Goal: Task Accomplishment & Management: Use online tool/utility

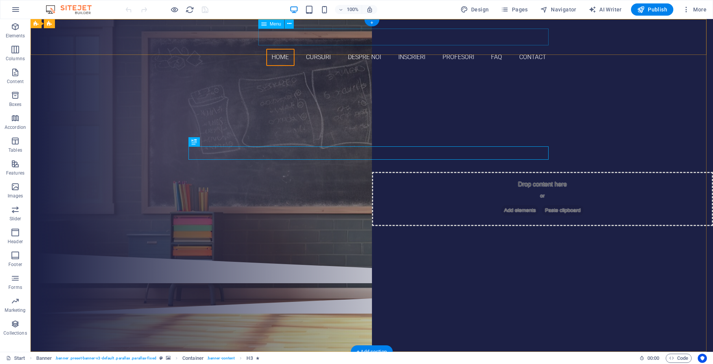
click at [410, 49] on nav "Home Cursuri Despre noi Inscrieri Profesori FAQ Contact" at bounding box center [372, 57] width 360 height 17
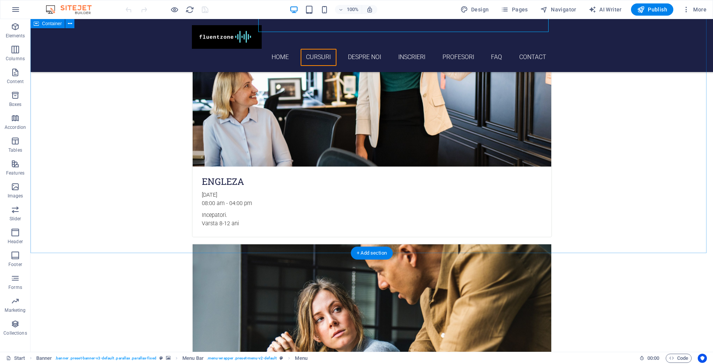
scroll to position [661, 0]
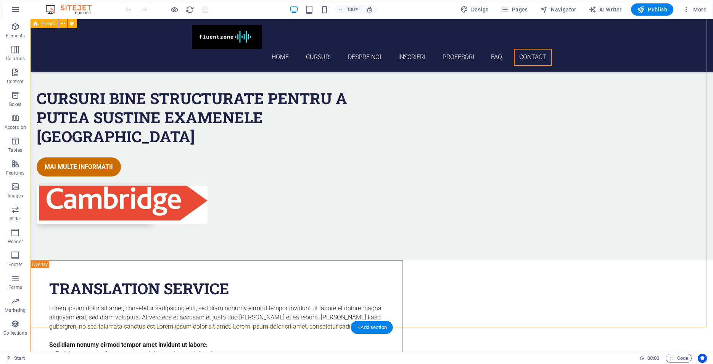
scroll to position [2473, 0]
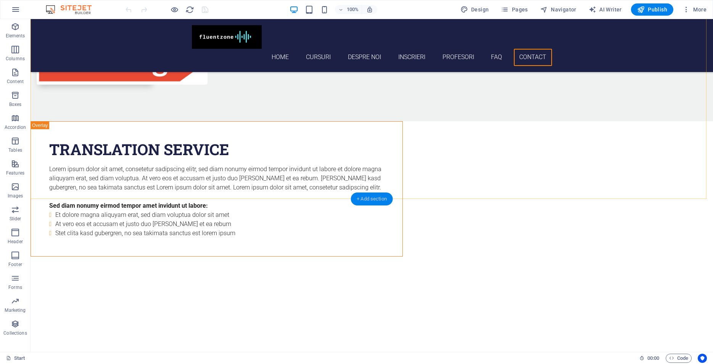
click at [371, 201] on div "+ Add section" at bounding box center [371, 199] width 42 height 13
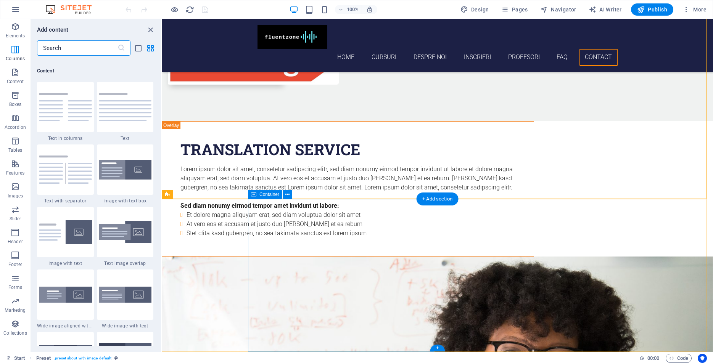
scroll to position [1253, 0]
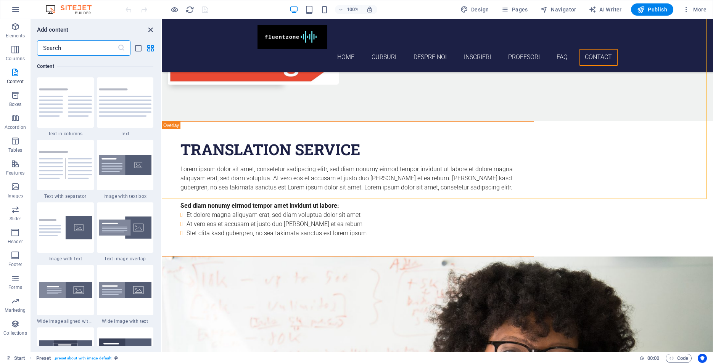
click at [149, 29] on icon "close panel" at bounding box center [150, 30] width 9 height 9
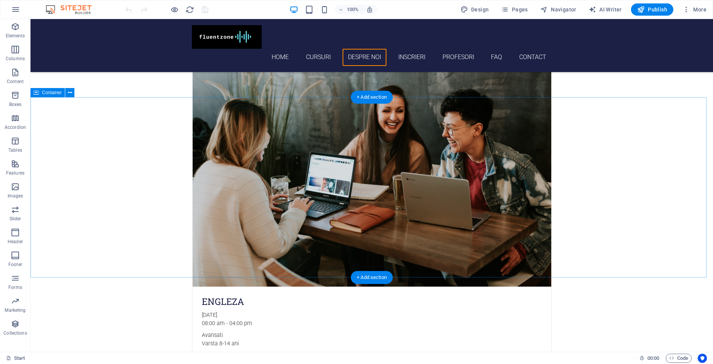
scroll to position [1345, 0]
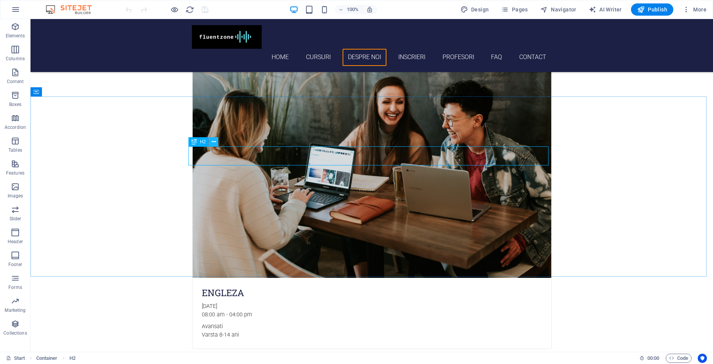
click at [212, 143] on icon at bounding box center [214, 142] width 4 height 8
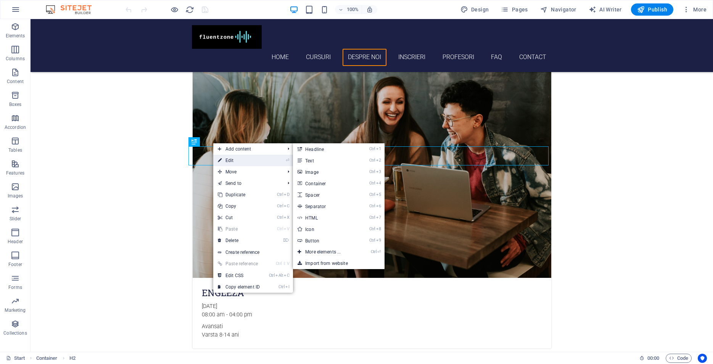
click at [233, 160] on link "⏎ Edit" at bounding box center [238, 160] width 51 height 11
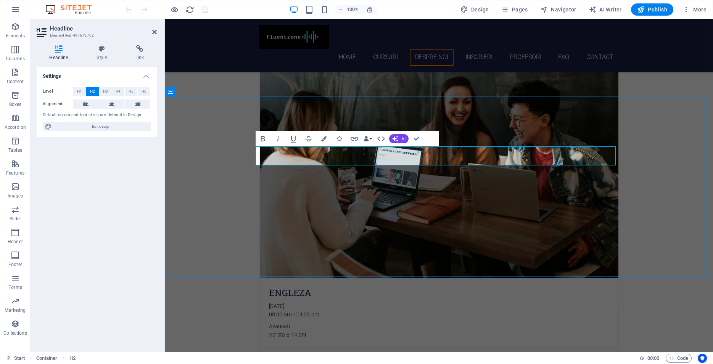
drag, startPoint x: 537, startPoint y: 156, endPoint x: 504, endPoint y: 158, distance: 32.8
drag, startPoint x: 408, startPoint y: 156, endPoint x: 338, endPoint y: 160, distance: 70.2
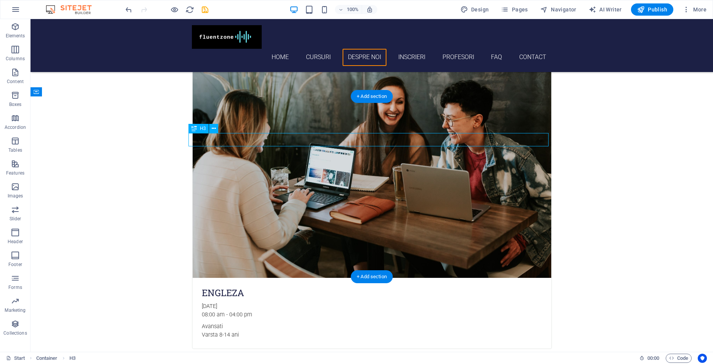
click at [214, 130] on icon at bounding box center [214, 129] width 4 height 8
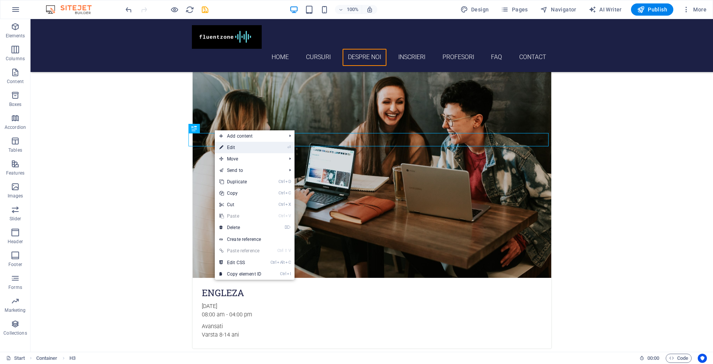
click at [229, 148] on link "⏎ Edit" at bounding box center [240, 147] width 51 height 11
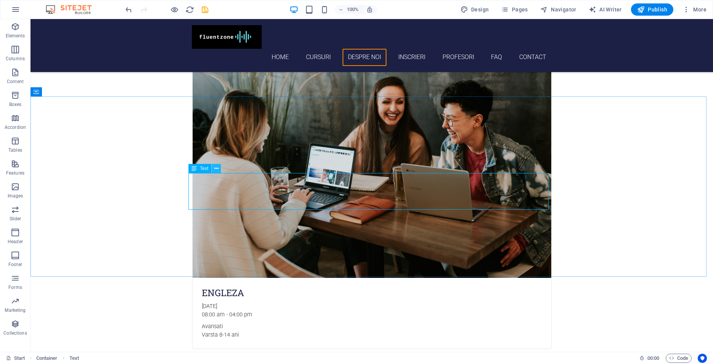
click at [216, 169] on icon at bounding box center [216, 169] width 4 height 8
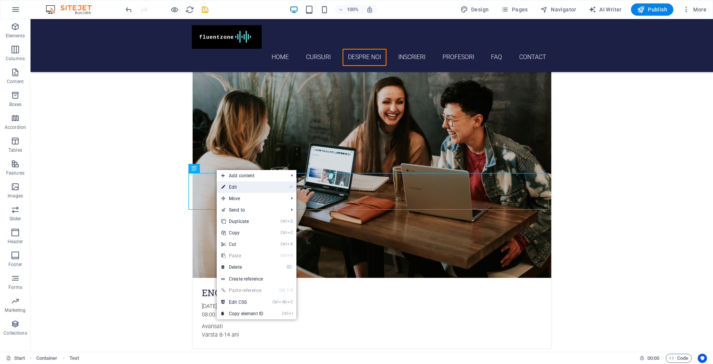
click at [233, 188] on link "⏎ Edit" at bounding box center [242, 187] width 51 height 11
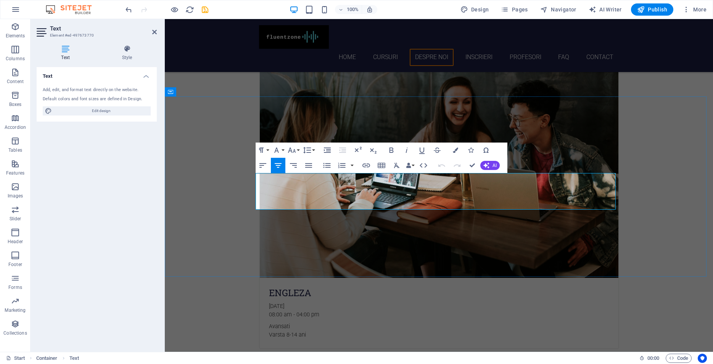
drag, startPoint x: 572, startPoint y: 205, endPoint x: 257, endPoint y: 177, distance: 316.9
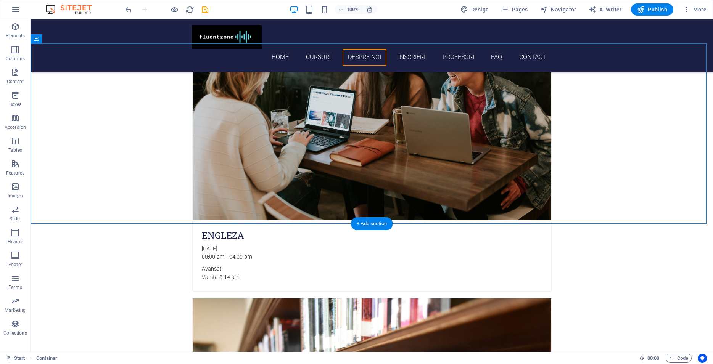
scroll to position [1423, 0]
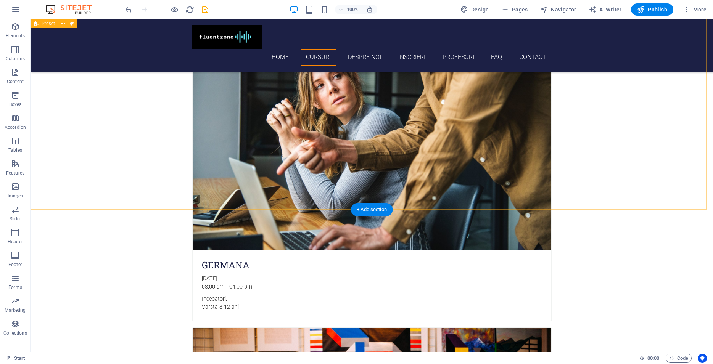
scroll to position [762, 0]
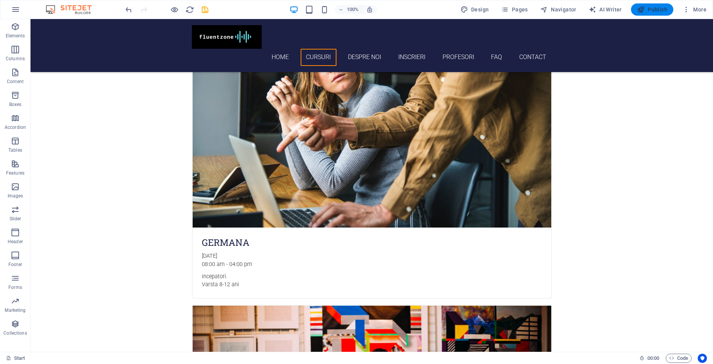
click at [652, 10] on span "Publish" at bounding box center [652, 10] width 30 height 8
checkbox input "false"
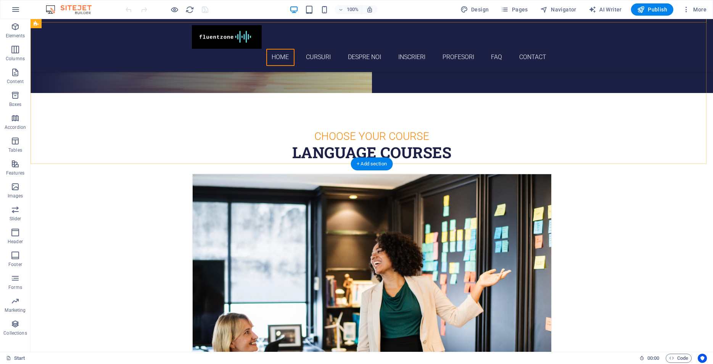
scroll to position [272, 0]
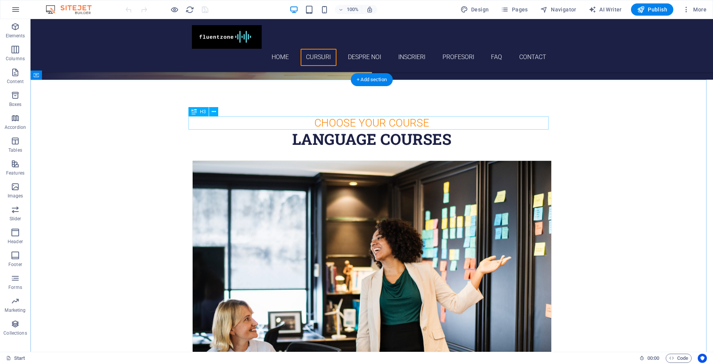
click at [370, 124] on div "Choose Your Course" at bounding box center [372, 122] width 360 height 13
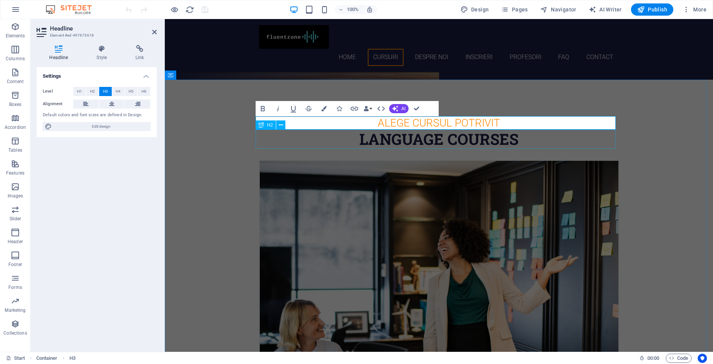
click at [484, 145] on div "Language Courses" at bounding box center [439, 139] width 360 height 19
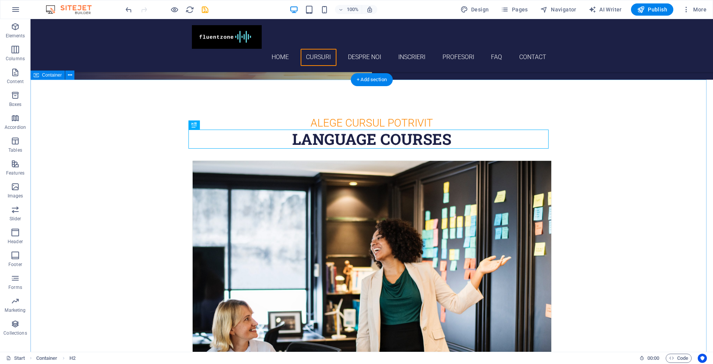
click at [449, 141] on div "Language Courses" at bounding box center [372, 139] width 360 height 19
click at [449, 139] on div "Language Courses" at bounding box center [372, 139] width 360 height 19
click at [445, 139] on div "Language Courses" at bounding box center [372, 139] width 360 height 19
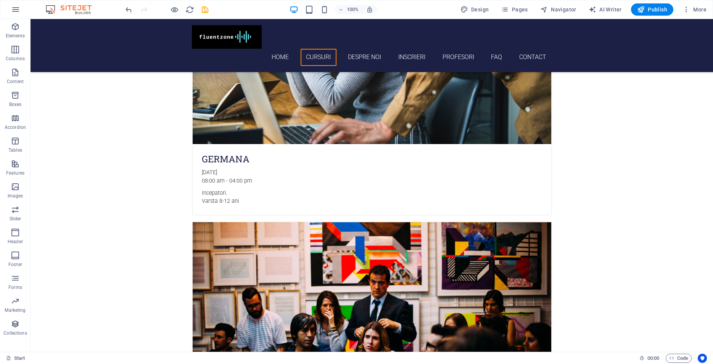
scroll to position [856, 0]
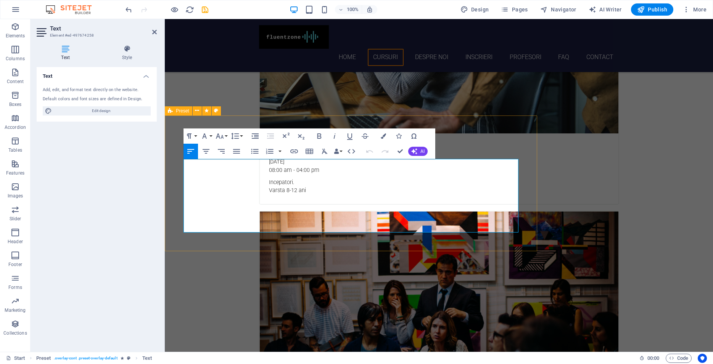
drag, startPoint x: 476, startPoint y: 184, endPoint x: 182, endPoint y: 160, distance: 294.6
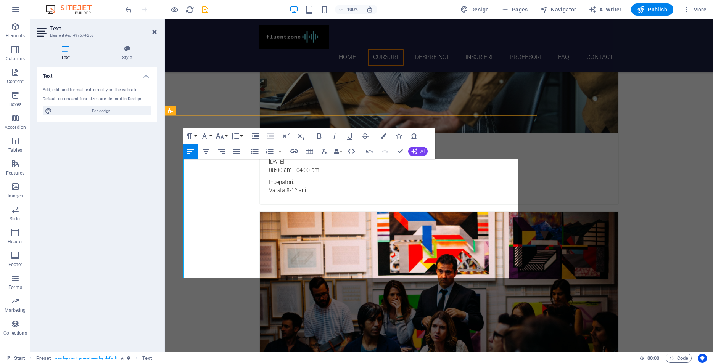
drag, startPoint x: 378, startPoint y: 278, endPoint x: 181, endPoint y: 242, distance: 199.9
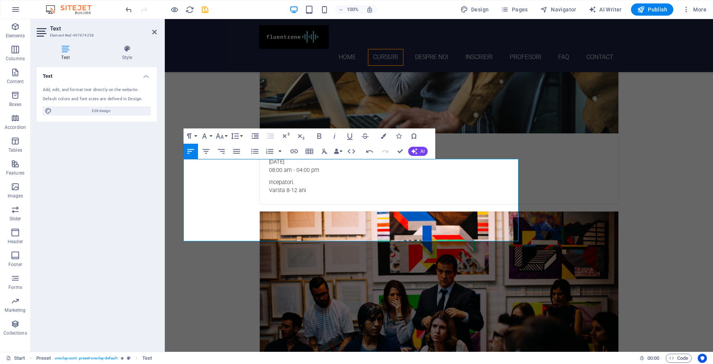
click at [650, 10] on span "Publish" at bounding box center [652, 10] width 30 height 8
checkbox input "false"
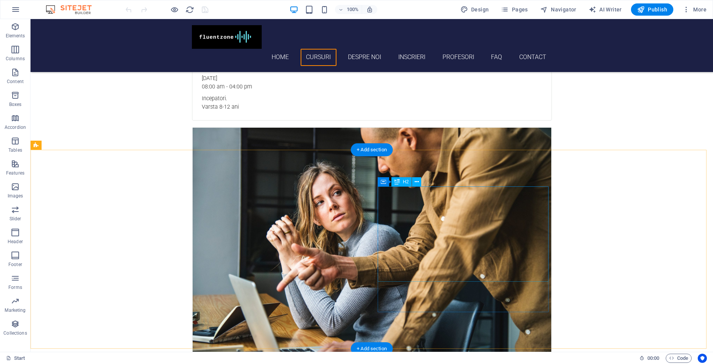
scroll to position [700, 0]
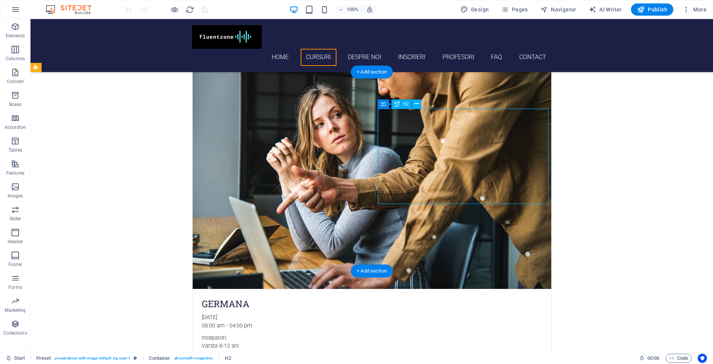
drag, startPoint x: 472, startPoint y: 193, endPoint x: 392, endPoint y: 191, distance: 80.5
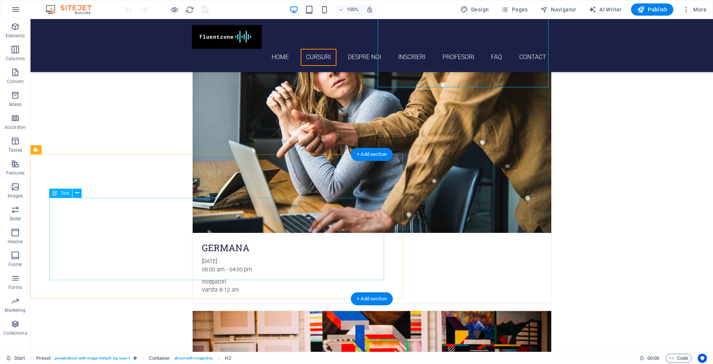
scroll to position [817, 0]
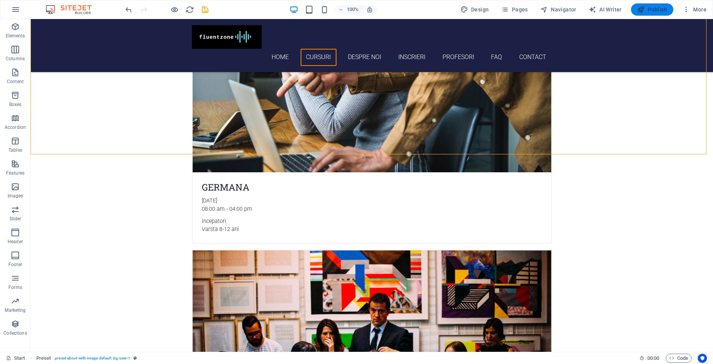
click at [659, 9] on span "Publish" at bounding box center [652, 10] width 30 height 8
checkbox input "false"
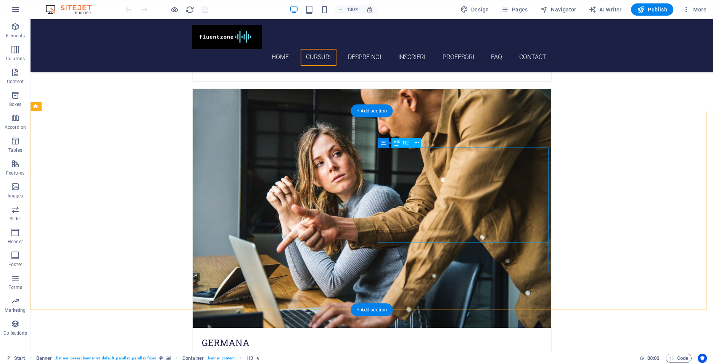
scroll to position [856, 0]
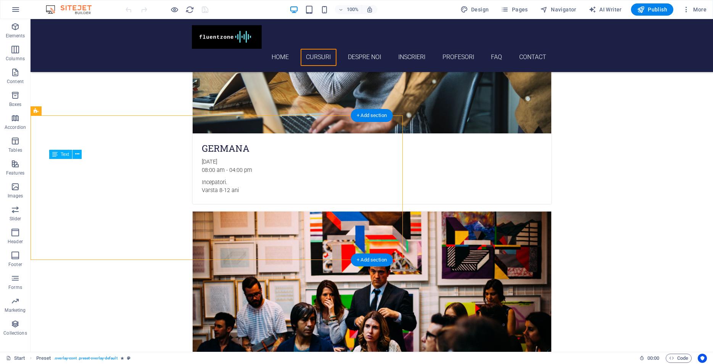
drag, startPoint x: 166, startPoint y: 229, endPoint x: 118, endPoint y: 222, distance: 48.2
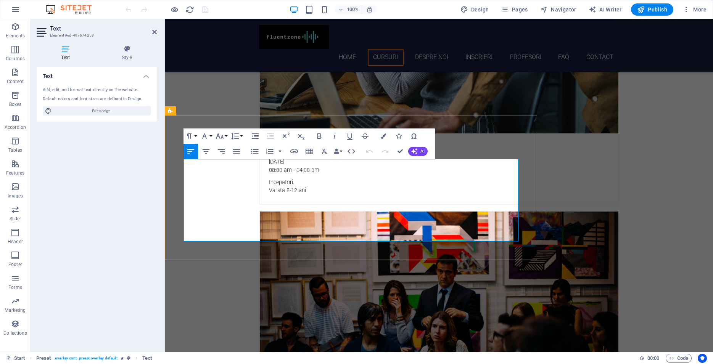
drag, startPoint x: 298, startPoint y: 229, endPoint x: 184, endPoint y: 165, distance: 130.3
click at [320, 135] on icon "button" at bounding box center [319, 136] width 9 height 9
click at [654, 11] on span "Publish" at bounding box center [652, 10] width 30 height 8
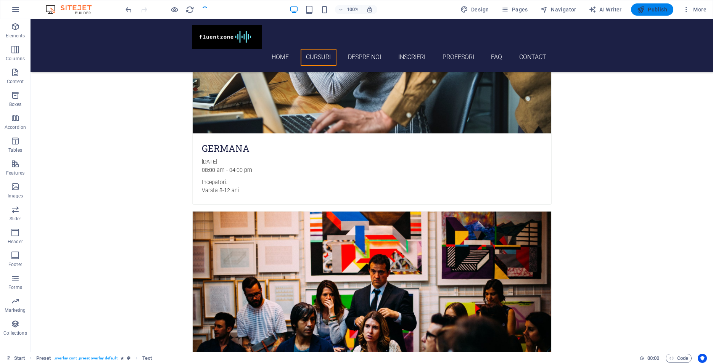
checkbox input "false"
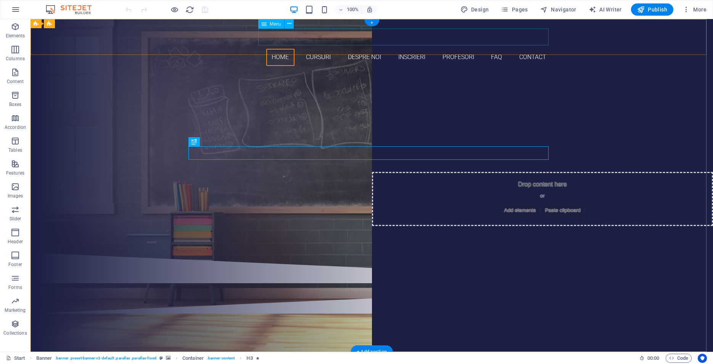
click at [527, 49] on nav "Home Cursuri Despre noi Inscrieri Profesori FAQ Contact" at bounding box center [372, 57] width 360 height 17
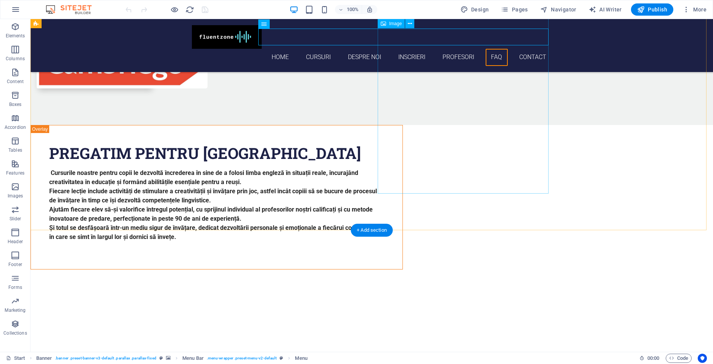
scroll to position [2482, 0]
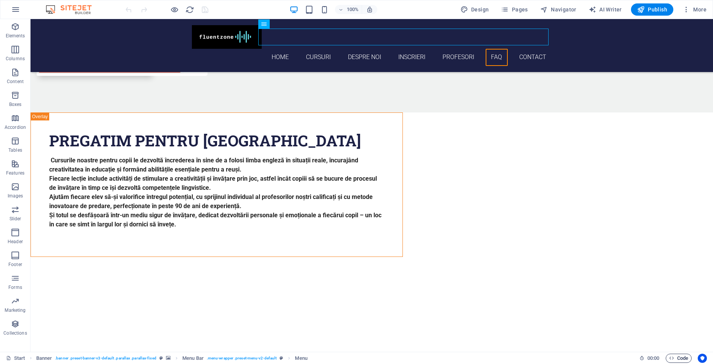
click at [680, 357] on span "Code" at bounding box center [678, 358] width 19 height 9
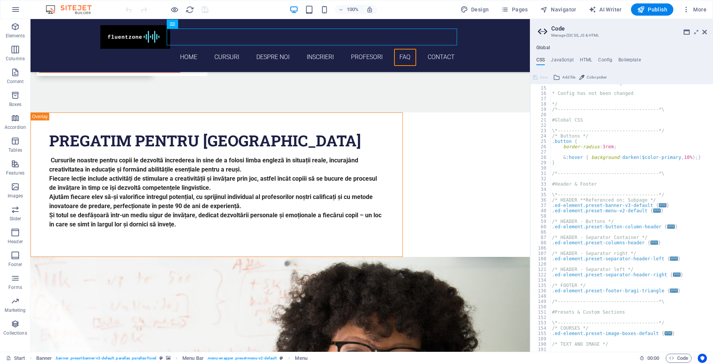
scroll to position [0, 0]
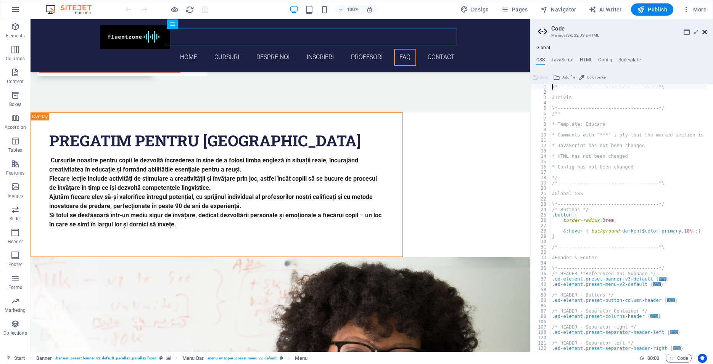
click at [705, 32] on icon at bounding box center [704, 32] width 5 height 6
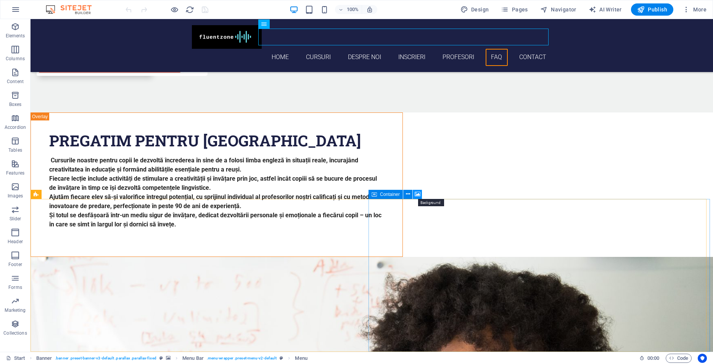
click at [418, 194] on icon at bounding box center [418, 194] width 6 height 8
select select "1"
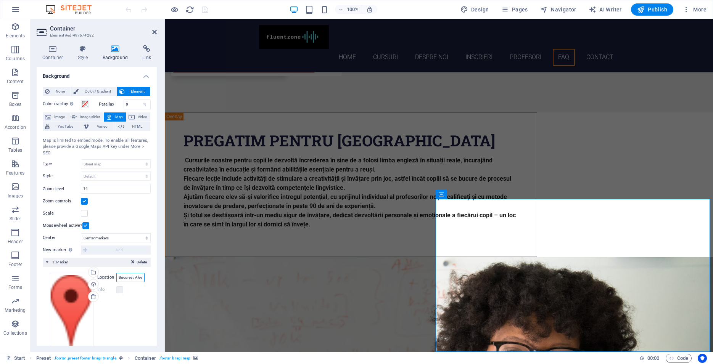
click at [128, 275] on input "Bucuresti Aleea Drumul Iederu nr.6A." at bounding box center [130, 277] width 28 height 9
drag, startPoint x: 113, startPoint y: 277, endPoint x: 169, endPoint y: 281, distance: 55.8
click at [157, 281] on div "Background None Color / Gradient Element Stretch background to full-width Color…" at bounding box center [97, 206] width 120 height 279
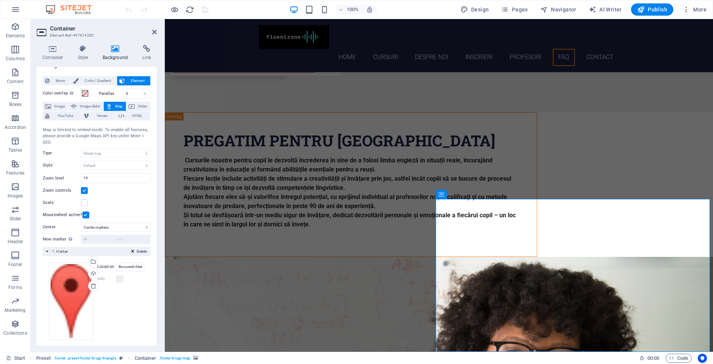
click at [117, 283] on div "Info" at bounding box center [120, 279] width 47 height 9
click at [116, 281] on label at bounding box center [119, 279] width 7 height 7
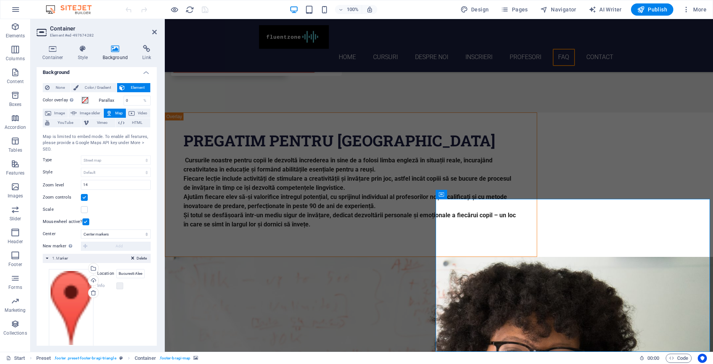
scroll to position [0, 0]
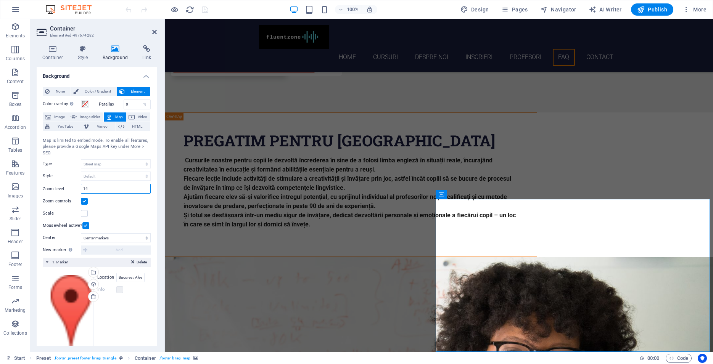
drag, startPoint x: 96, startPoint y: 188, endPoint x: 84, endPoint y: 189, distance: 11.8
click at [84, 189] on input "14" at bounding box center [115, 188] width 69 height 9
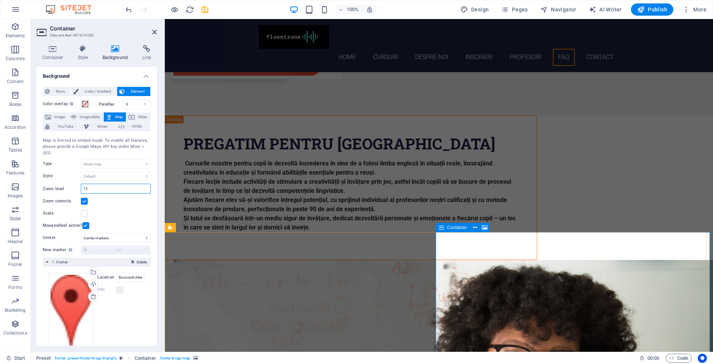
scroll to position [2482, 0]
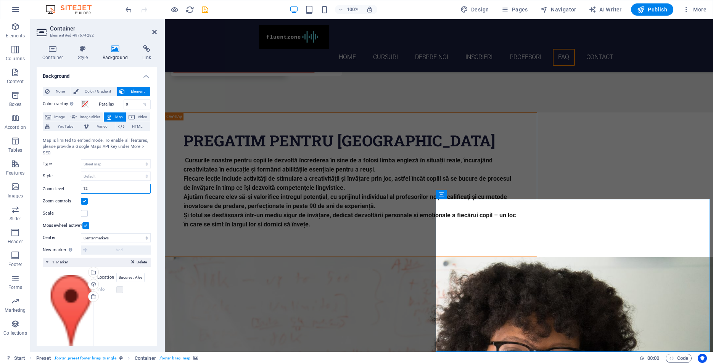
drag, startPoint x: 91, startPoint y: 189, endPoint x: 81, endPoint y: 191, distance: 10.1
click at [81, 191] on input "12" at bounding box center [115, 188] width 69 height 9
type input "12"
click at [100, 198] on div "Zoom controls" at bounding box center [97, 201] width 108 height 9
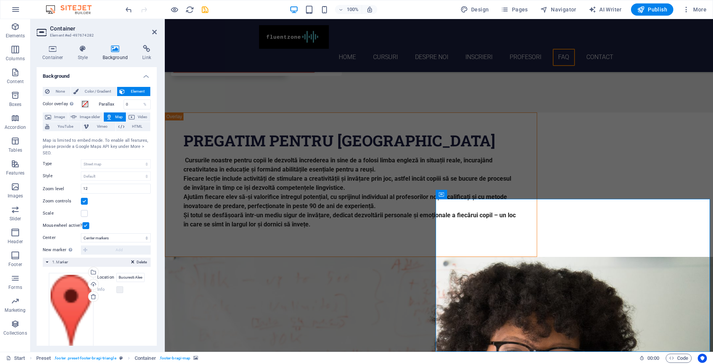
click at [85, 215] on label at bounding box center [84, 213] width 7 height 7
click at [0, 0] on input "Scale" at bounding box center [0, 0] width 0 height 0
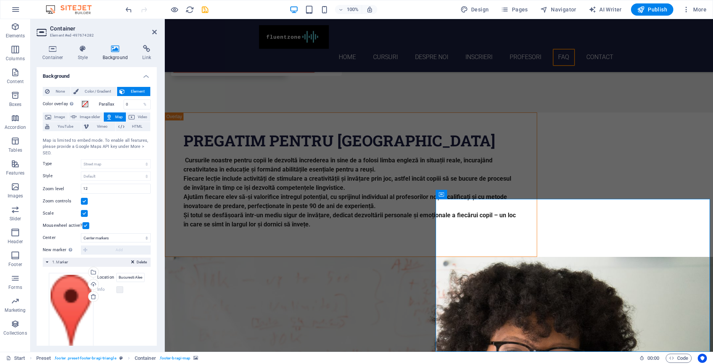
click at [85, 215] on label at bounding box center [84, 213] width 7 height 7
click at [0, 0] on input "Scale" at bounding box center [0, 0] width 0 height 0
click at [81, 233] on select "Don't center Center markers Center and zoom markers" at bounding box center [116, 237] width 70 height 9
click option "Center and zoom markers" at bounding box center [0, 0] width 0 height 0
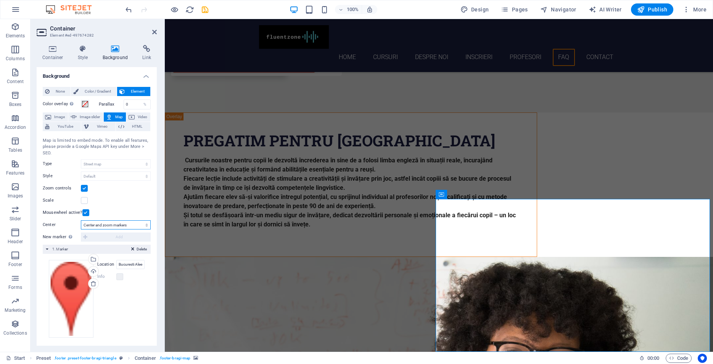
click at [81, 220] on select "Don't center Center markers Center and zoom markers" at bounding box center [116, 224] width 70 height 9
click option "Don't center" at bounding box center [0, 0] width 0 height 0
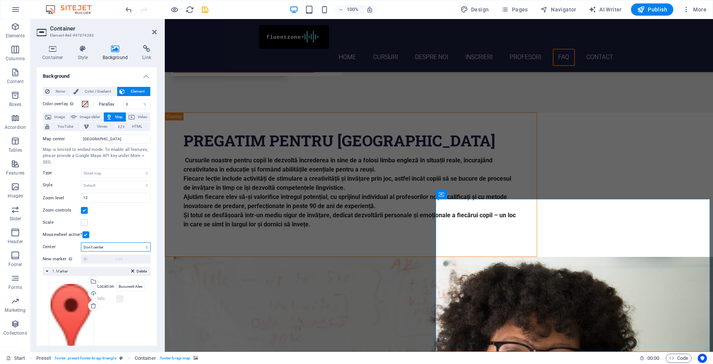
click at [81, 243] on select "Don't center Center markers Center and zoom markers" at bounding box center [116, 247] width 70 height 9
select select "2"
click option "Center and zoom markers" at bounding box center [0, 0] width 0 height 0
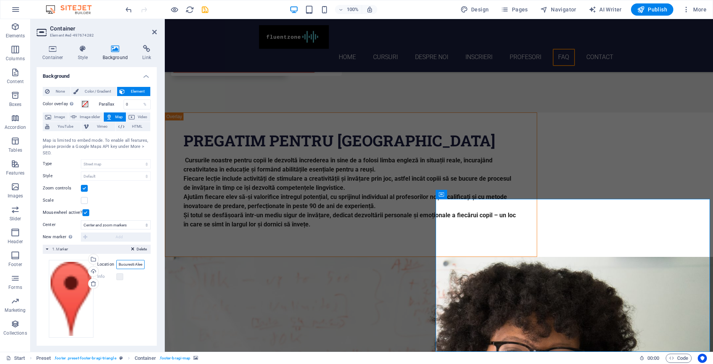
click at [123, 265] on input "Bucuresti Aleea Drumul Iederu nr.6A." at bounding box center [130, 264] width 28 height 9
drag, startPoint x: 114, startPoint y: 266, endPoint x: 174, endPoint y: 266, distance: 59.1
click at [157, 266] on div "Background None Color / Gradient Element Stretch background to full-width Color…" at bounding box center [97, 206] width 120 height 279
drag, startPoint x: 135, startPoint y: 265, endPoint x: 139, endPoint y: 264, distance: 4.6
click at [135, 265] on input "Bucuresti Aleea Drumul Iederu nr.6A." at bounding box center [130, 264] width 28 height 9
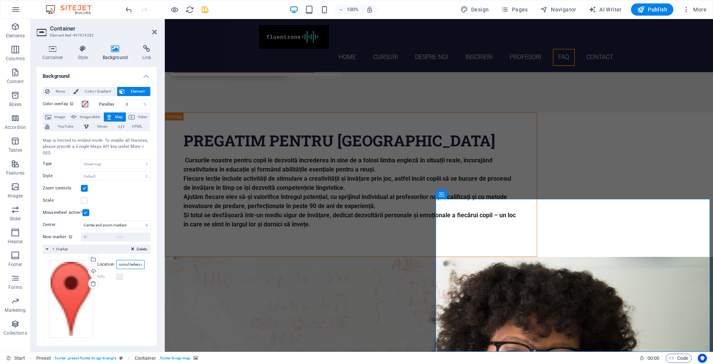
scroll to position [0, 31]
click at [130, 263] on input "Bucuresti Aleea Drumul Iederu nr.6A." at bounding box center [130, 264] width 28 height 9
drag, startPoint x: 133, startPoint y: 264, endPoint x: 141, endPoint y: 265, distance: 7.7
click at [141, 265] on input "Bucuresti Aleea Drumul Iezeru nr.6A." at bounding box center [130, 264] width 28 height 9
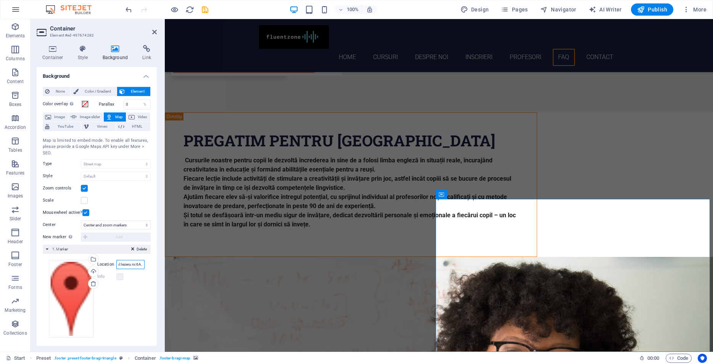
click at [135, 265] on input "Bucuresti Aleea Drumul Iezeru nr.6A." at bounding box center [130, 264] width 28 height 9
click at [137, 265] on input "Bucuresti Aleea Drumul Iezeru nr.6A." at bounding box center [130, 264] width 28 height 9
type input "Bucuresti Aleea Drumul Iezeru nr.6A"
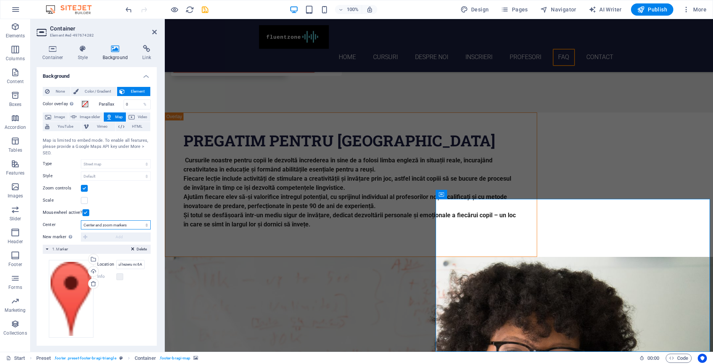
click at [81, 220] on select "Don't center Center markers Center and zoom markers" at bounding box center [116, 224] width 70 height 9
select select "1"
click option "Center markers" at bounding box center [0, 0] width 0 height 0
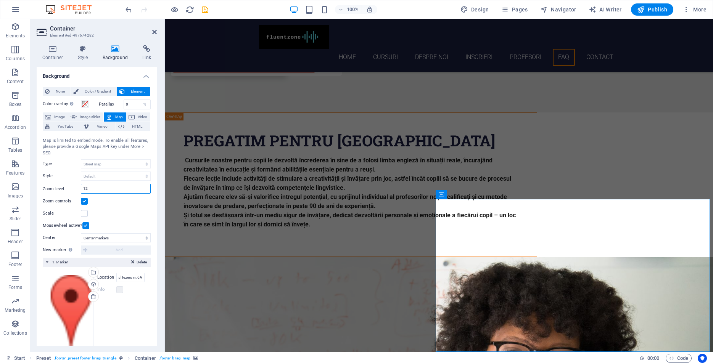
click at [90, 187] on input "12" at bounding box center [115, 188] width 69 height 9
drag, startPoint x: 92, startPoint y: 188, endPoint x: 79, endPoint y: 190, distance: 12.3
click at [81, 190] on input "14" at bounding box center [115, 188] width 69 height 9
type input "12"
drag, startPoint x: 595, startPoint y: 310, endPoint x: 575, endPoint y: 273, distance: 42.8
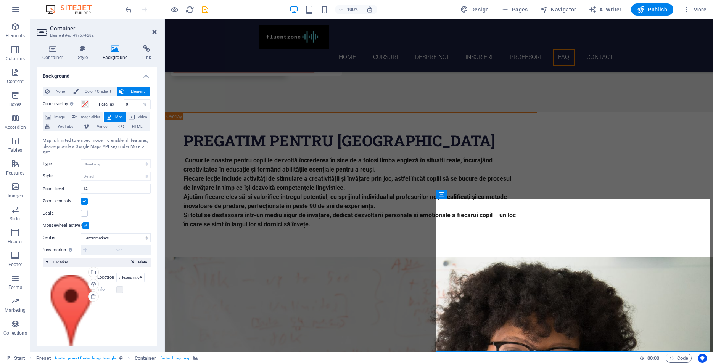
click at [81, 233] on select "Don't center Center markers Center and zoom markers" at bounding box center [116, 237] width 70 height 9
select select "2"
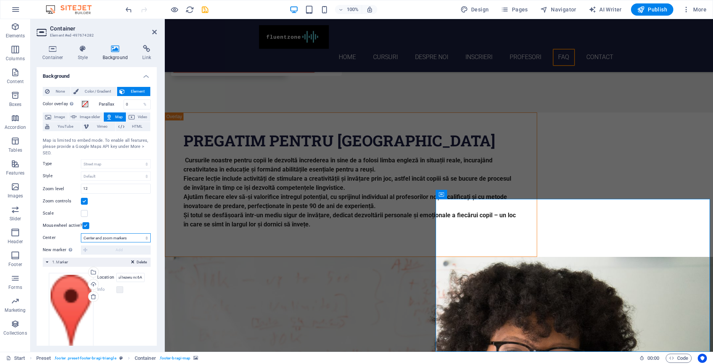
click option "Center and zoom markers" at bounding box center [0, 0] width 0 height 0
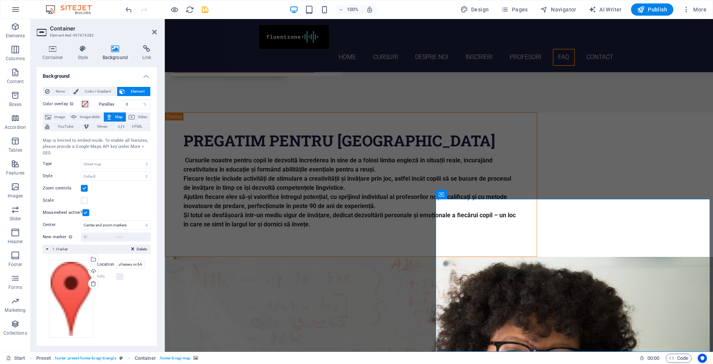
click at [116, 279] on label at bounding box center [119, 276] width 7 height 7
click at [130, 266] on input "Bucuresti Aleea Drumul Iezeru nr.6A" at bounding box center [130, 264] width 28 height 9
drag, startPoint x: 120, startPoint y: 265, endPoint x: 92, endPoint y: 266, distance: 28.2
click at [116, 266] on input "Bucuresti Aleea Drumul Iezeru nr.6A" at bounding box center [130, 264] width 28 height 9
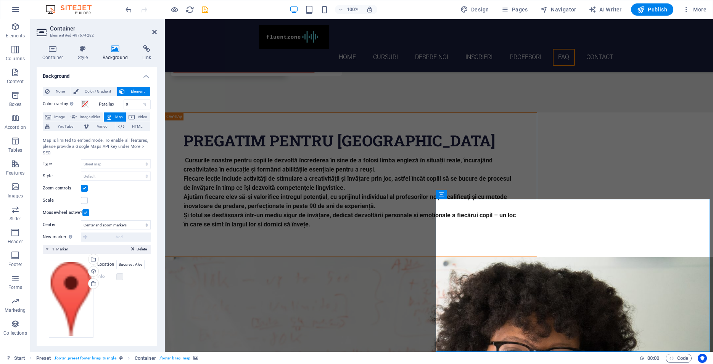
click at [135, 286] on div "Drag files here, click to choose files or select files from Files or our free s…" at bounding box center [97, 299] width 96 height 78
click at [130, 264] on input "Bucuresti Aleea Drumul Iezeru nr.6A" at bounding box center [130, 264] width 28 height 9
click at [122, 264] on input "Bucuresti Aleea Drumul Iezeru nr.6A" at bounding box center [130, 264] width 28 height 9
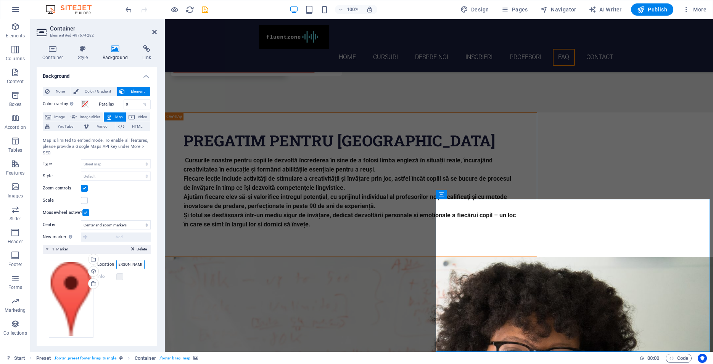
type input "Bucuresti [PERSON_NAME] Iezeru nr.6A"
click at [121, 286] on div "Drag files here, click to choose files or select files from Files or our free s…" at bounding box center [97, 299] width 96 height 78
drag, startPoint x: 135, startPoint y: 265, endPoint x: 185, endPoint y: 273, distance: 50.3
click at [145, 269] on input "Bucuresti [PERSON_NAME] Iezeru nr.6A" at bounding box center [130, 264] width 28 height 9
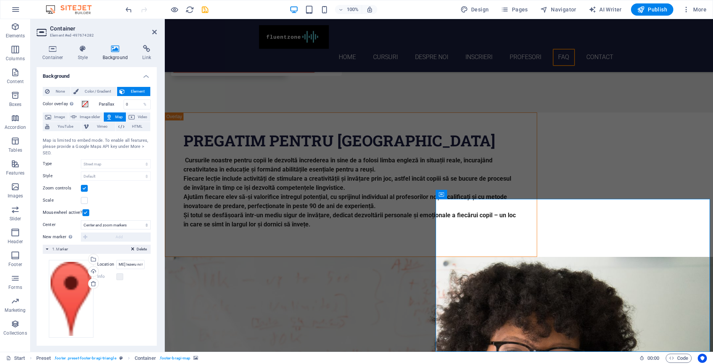
click at [96, 197] on div "Scale" at bounding box center [97, 200] width 108 height 9
click at [81, 220] on select "Don't center Center markers Center and zoom markers" at bounding box center [116, 224] width 70 height 9
select select "1"
click option "Center markers" at bounding box center [0, 0] width 0 height 0
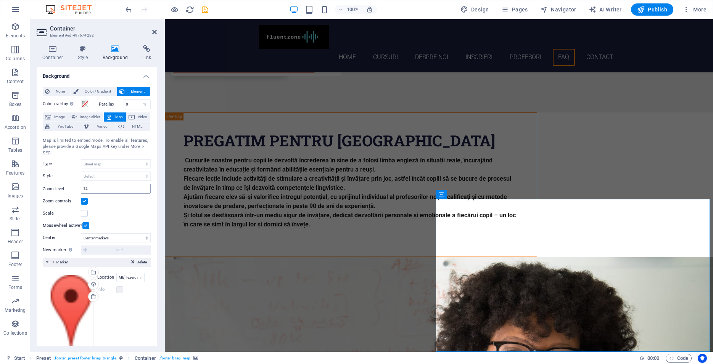
click at [98, 184] on div "12" at bounding box center [116, 189] width 70 height 10
click at [98, 188] on input "12" at bounding box center [115, 188] width 69 height 9
type input "14"
click at [650, 10] on span "Publish" at bounding box center [652, 10] width 30 height 8
checkbox input "false"
